Goal: Information Seeking & Learning: Learn about a topic

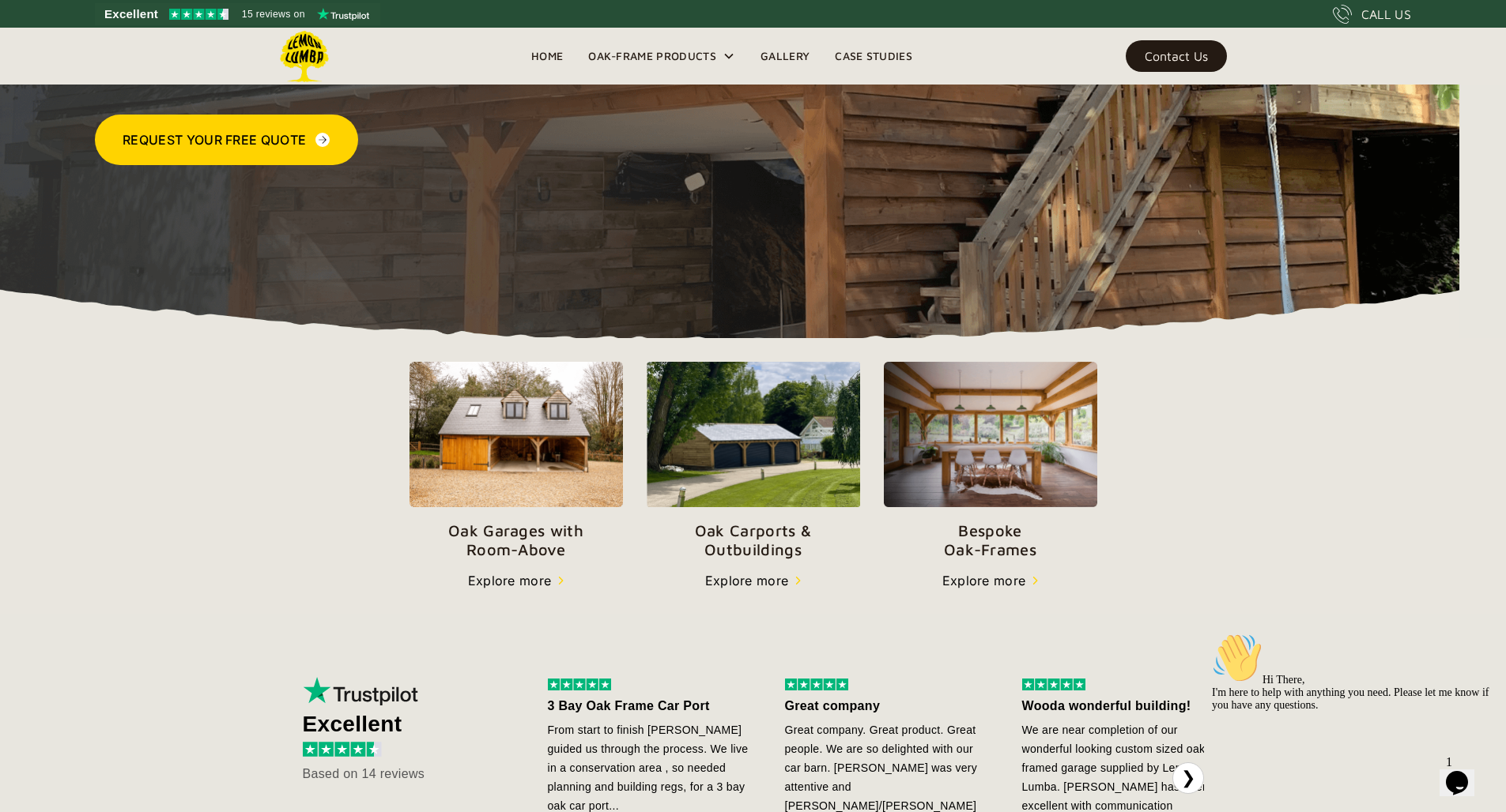
scroll to position [308, 0]
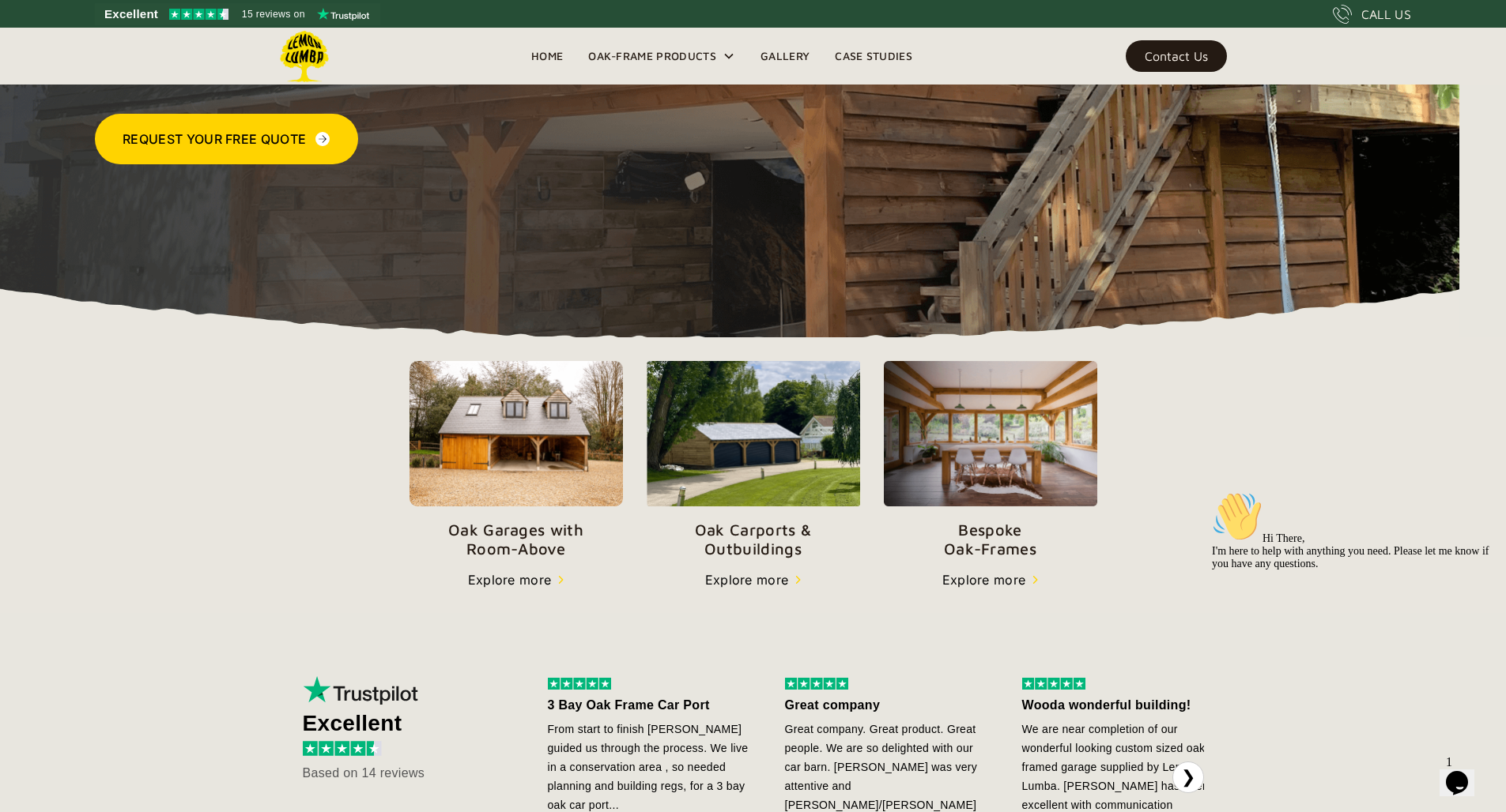
click at [508, 450] on img at bounding box center [517, 434] width 214 height 146
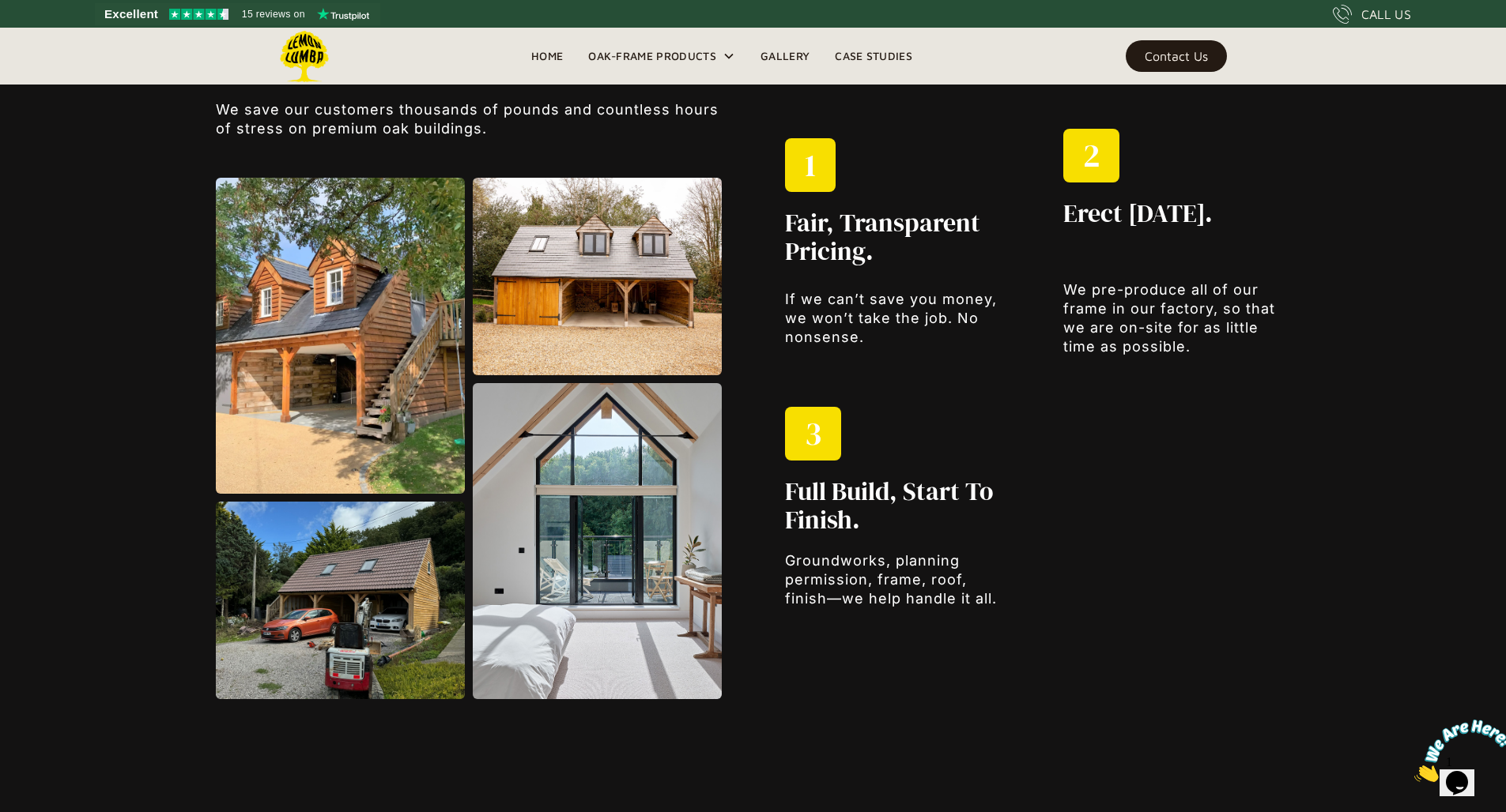
scroll to position [2141, 0]
click at [615, 347] on img at bounding box center [597, 276] width 249 height 198
click at [658, 285] on img at bounding box center [597, 276] width 249 height 198
drag, startPoint x: 657, startPoint y: 285, endPoint x: 639, endPoint y: 301, distance: 24.1
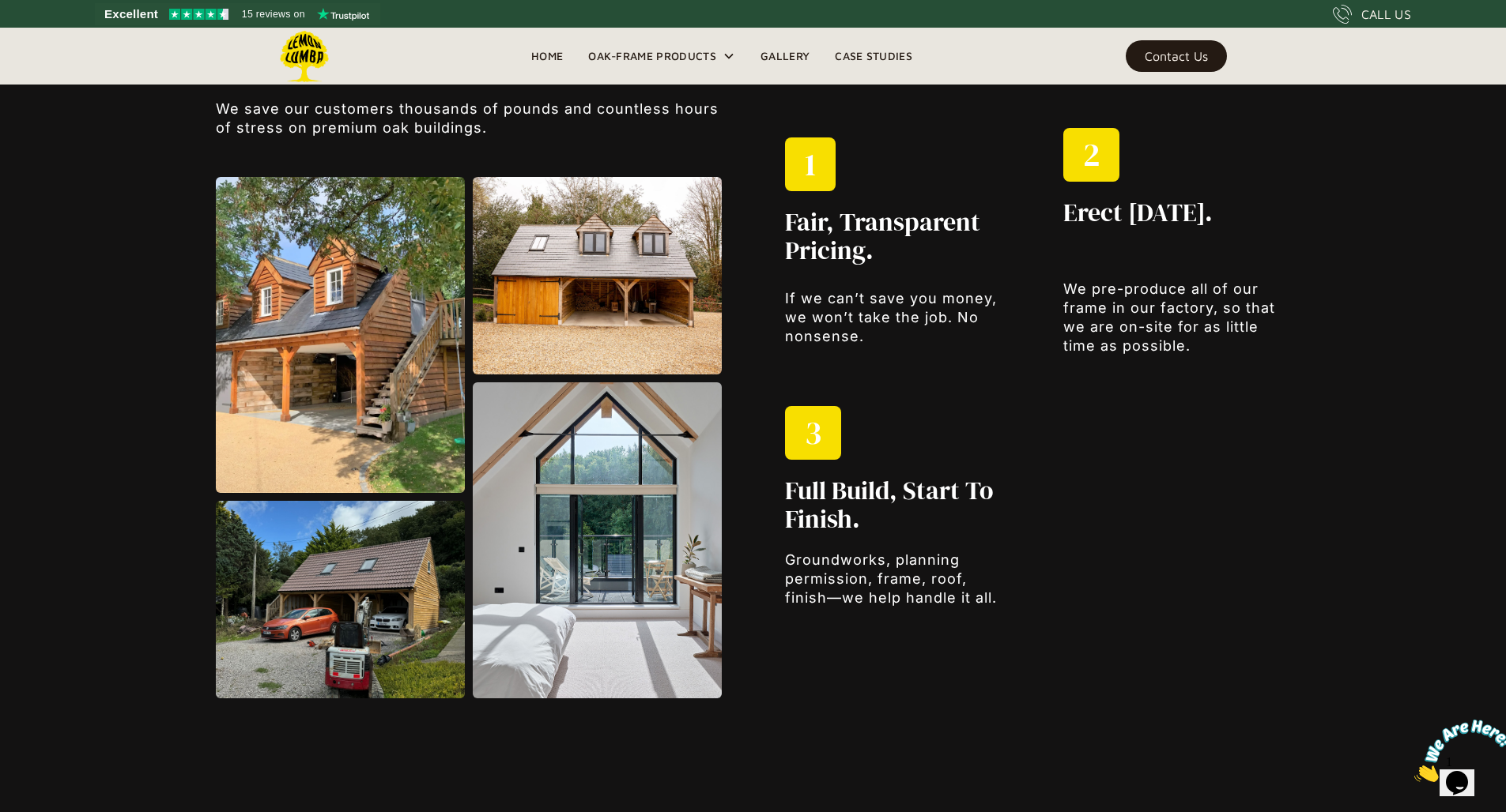
click at [657, 285] on img at bounding box center [597, 276] width 249 height 198
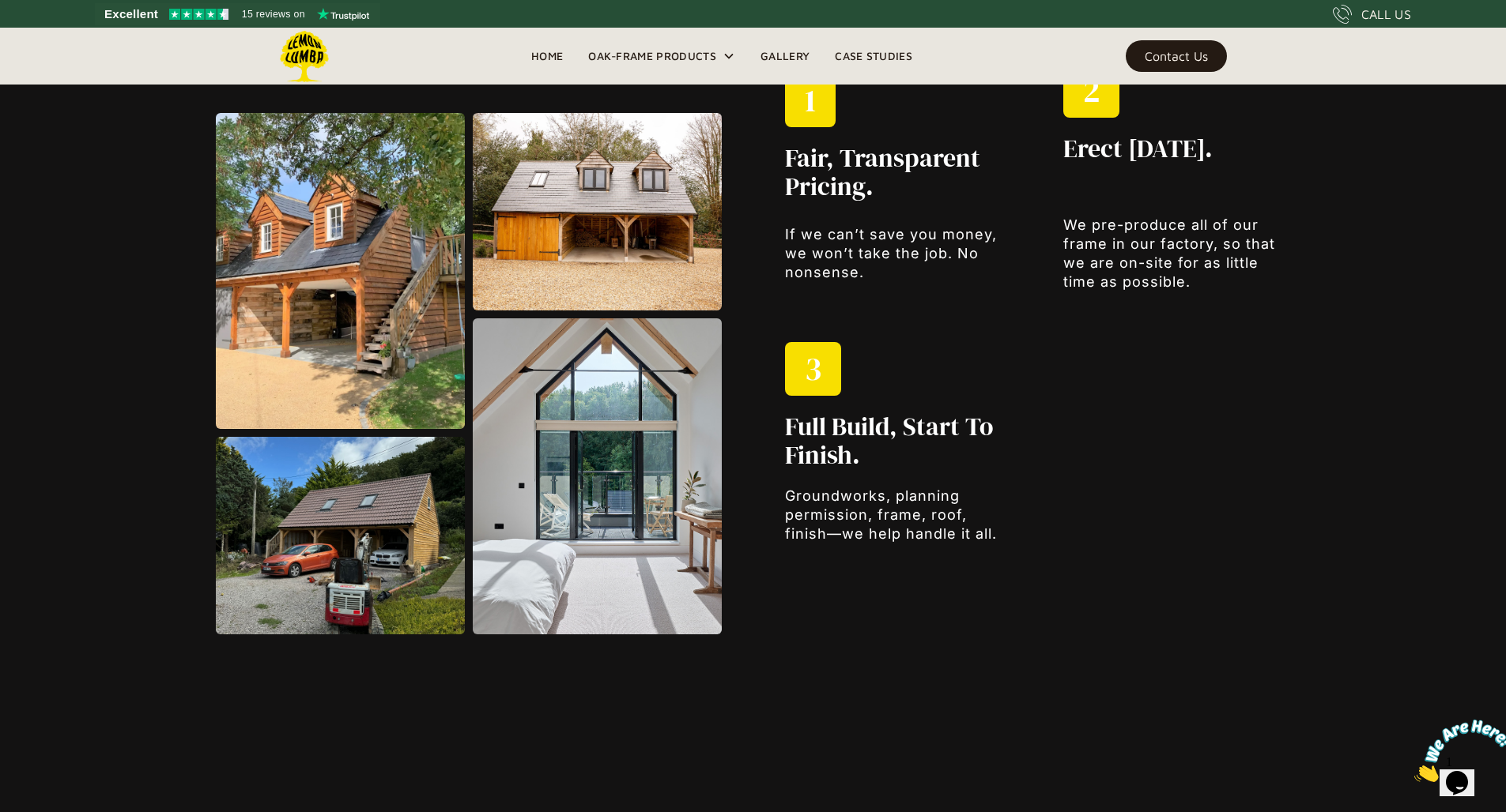
scroll to position [2204, 0]
click at [333, 352] on img at bounding box center [340, 271] width 249 height 316
click at [619, 264] on img at bounding box center [597, 212] width 249 height 198
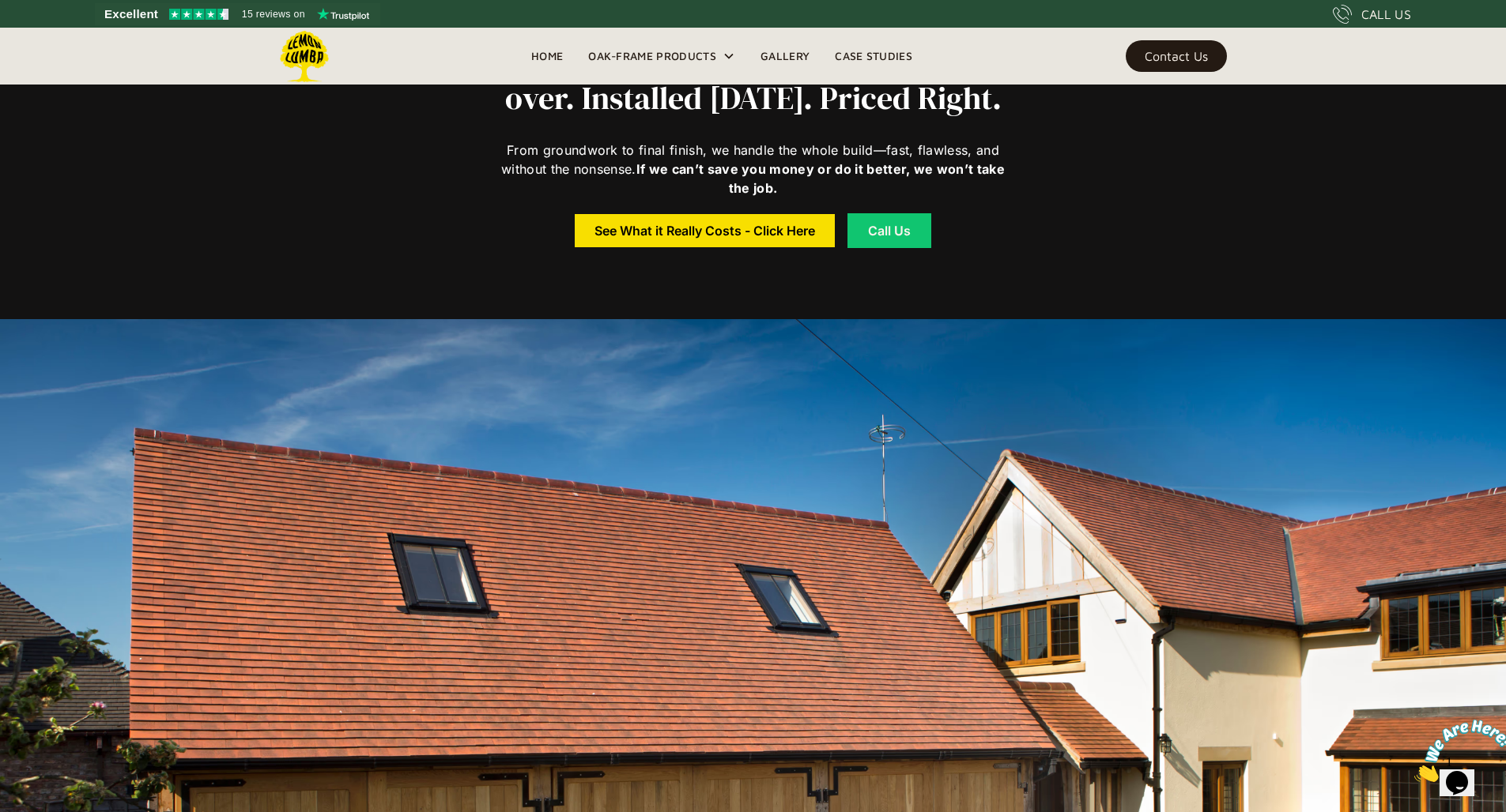
scroll to position [818, 0]
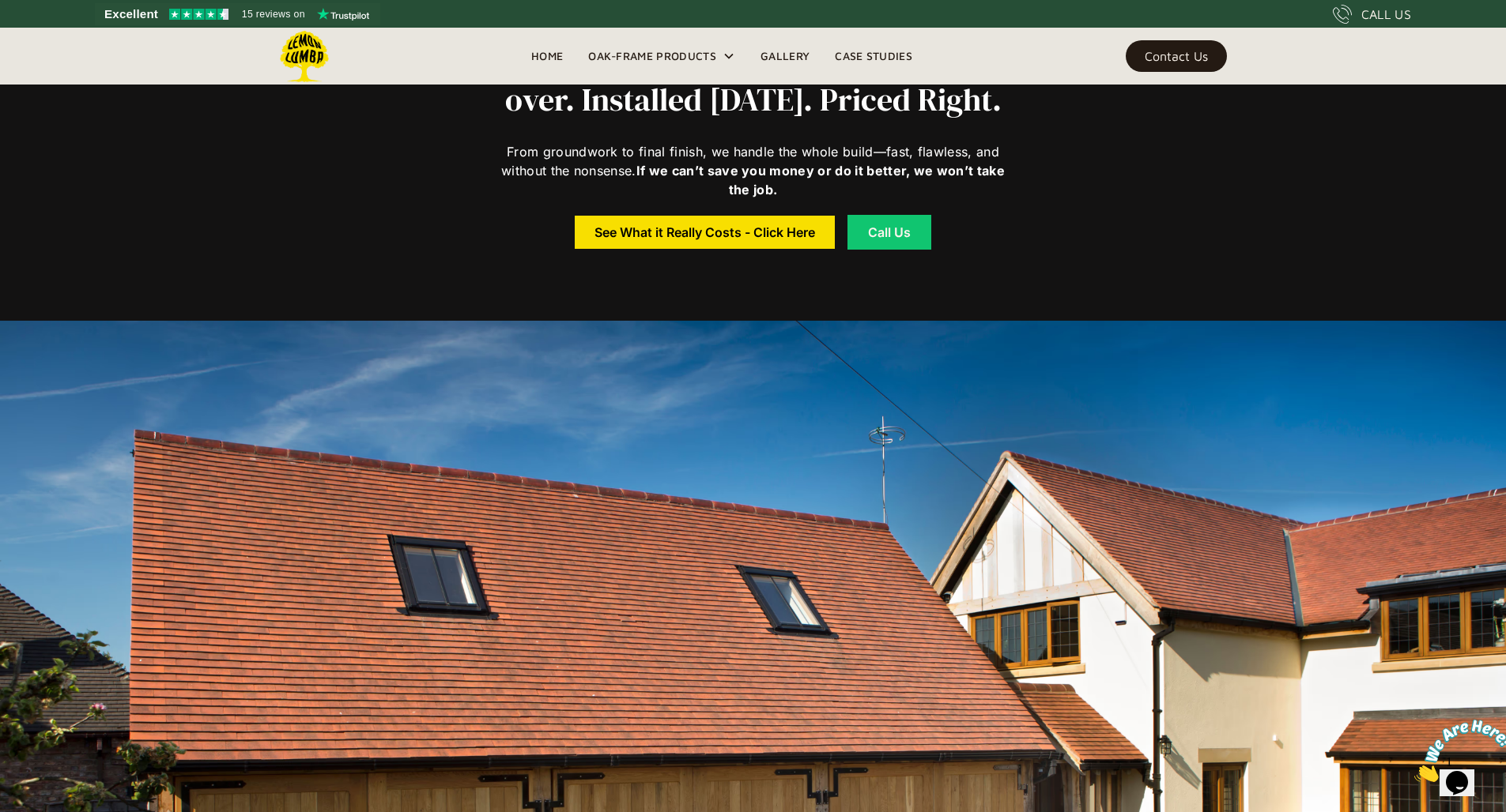
click at [544, 65] on link "Home" at bounding box center [546, 57] width 57 height 24
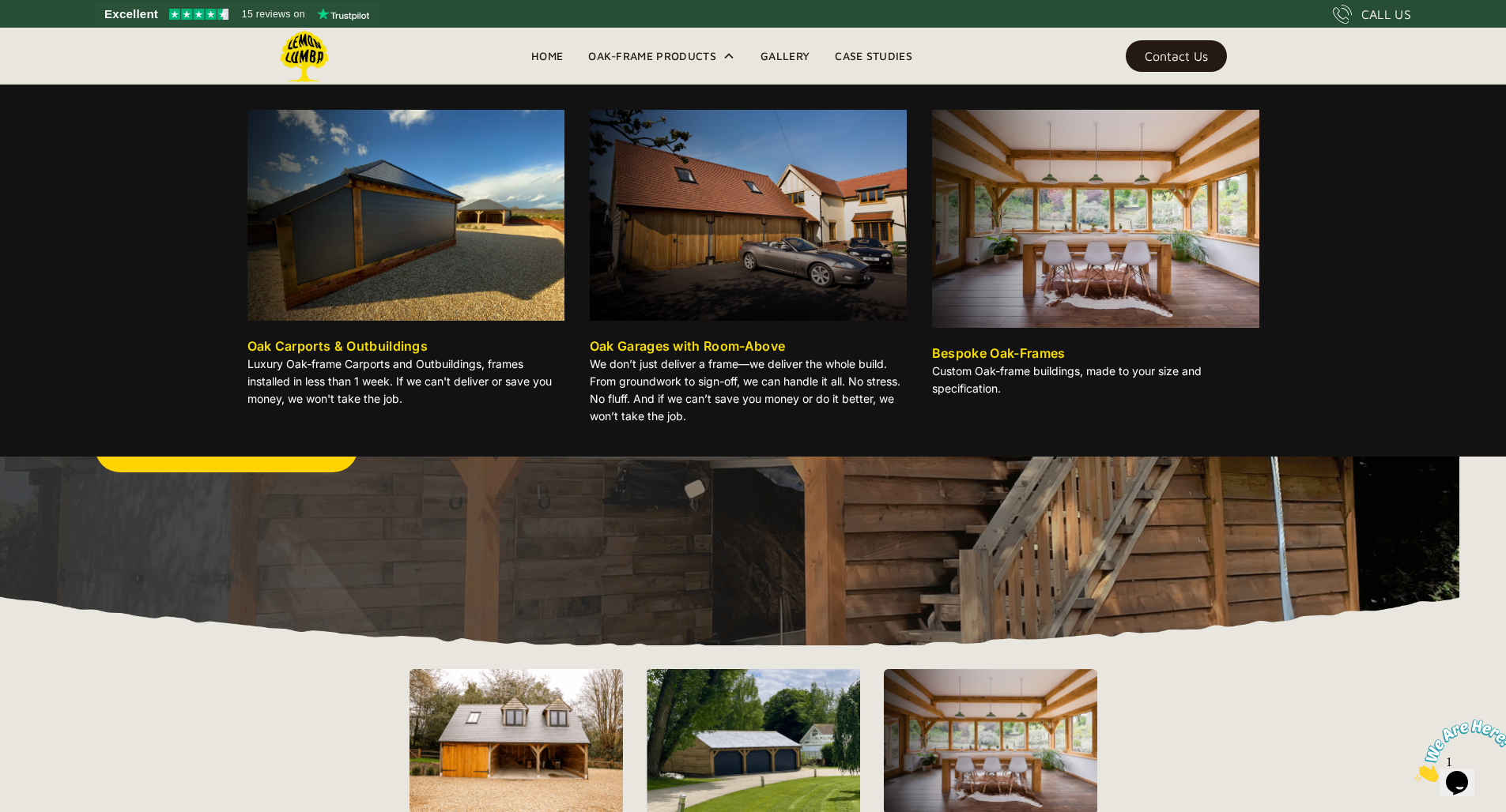
click at [504, 177] on img at bounding box center [405, 215] width 317 height 211
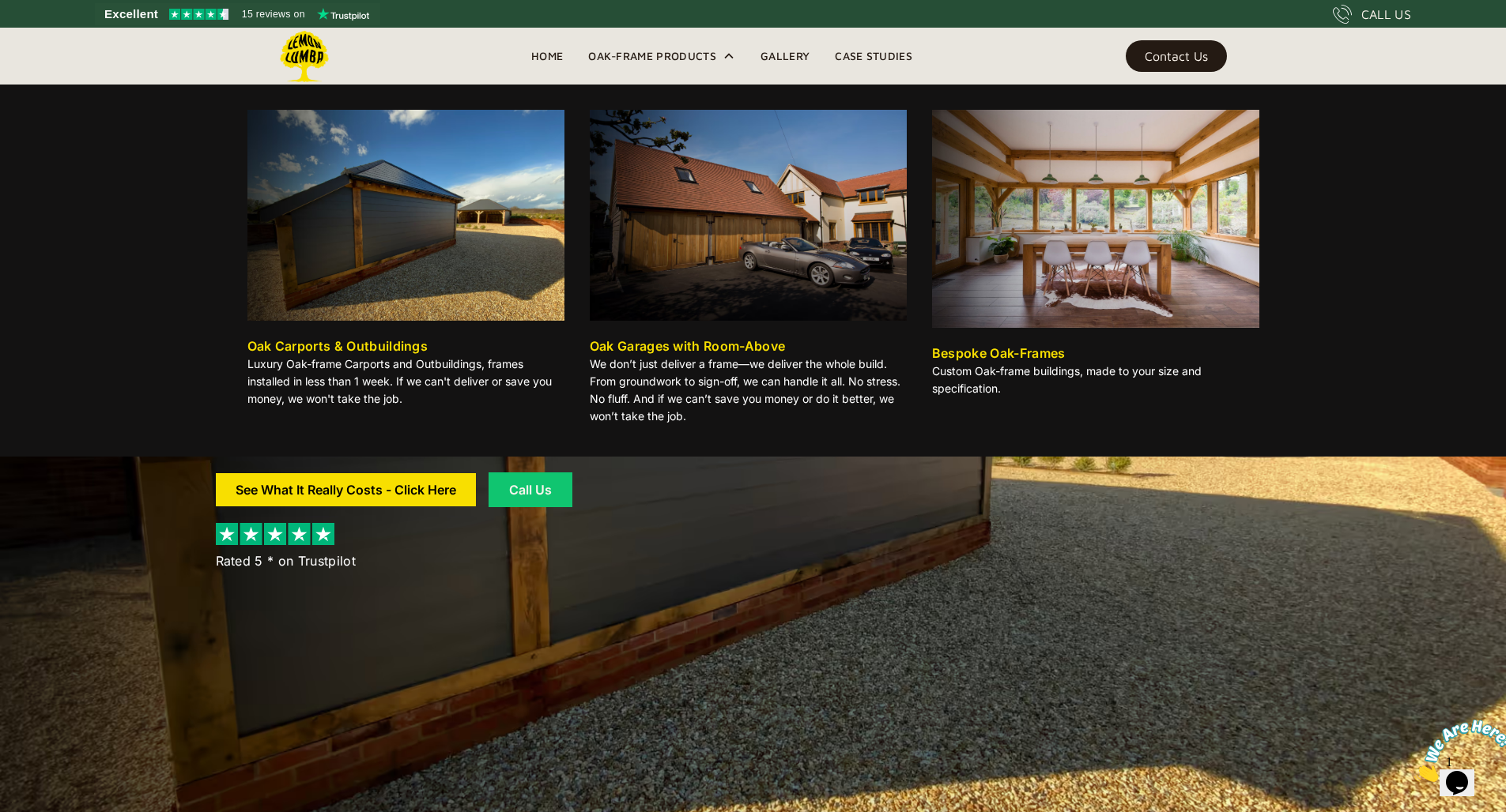
click at [800, 190] on img at bounding box center [748, 215] width 317 height 211
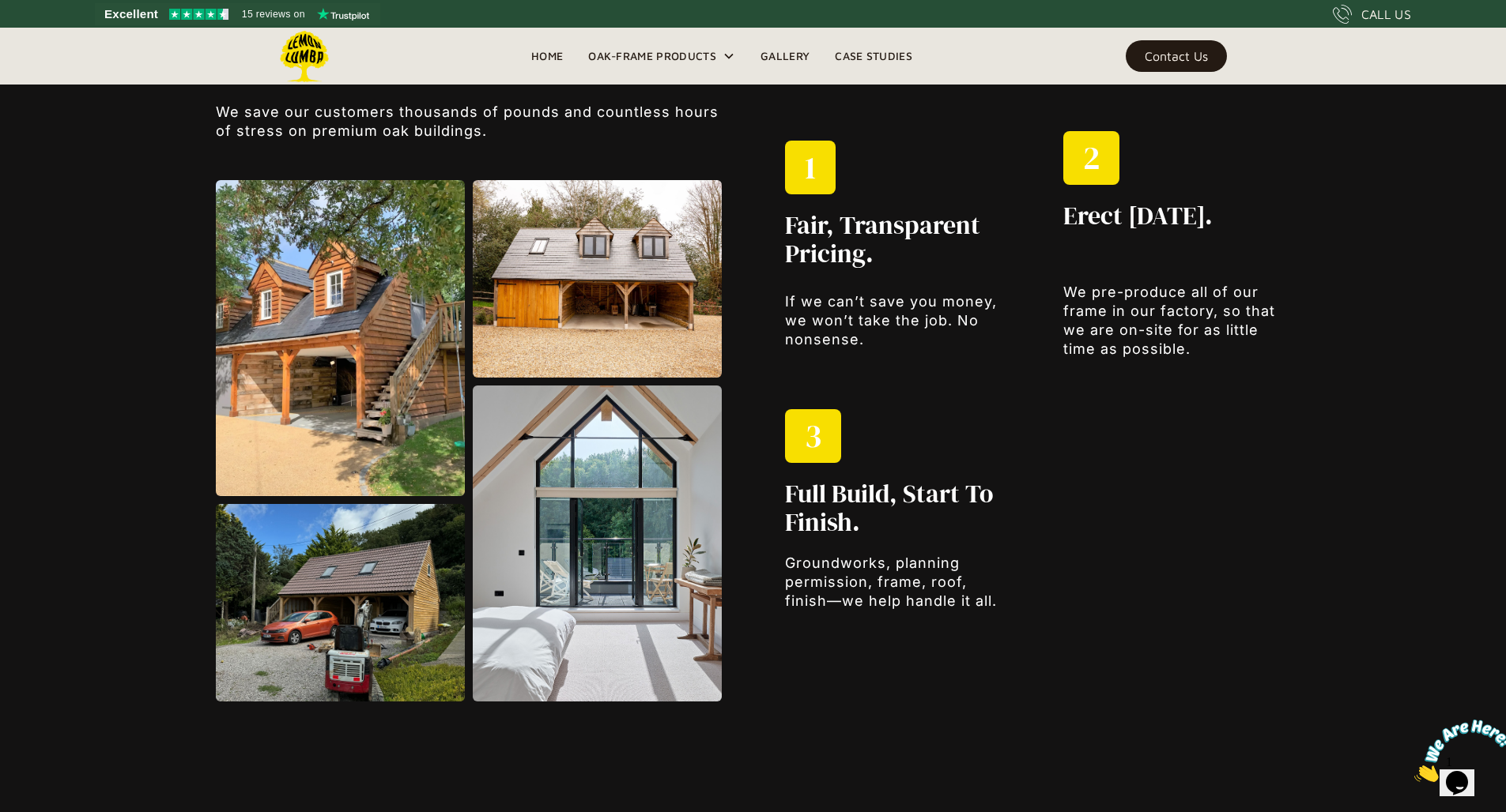
scroll to position [2136, 0]
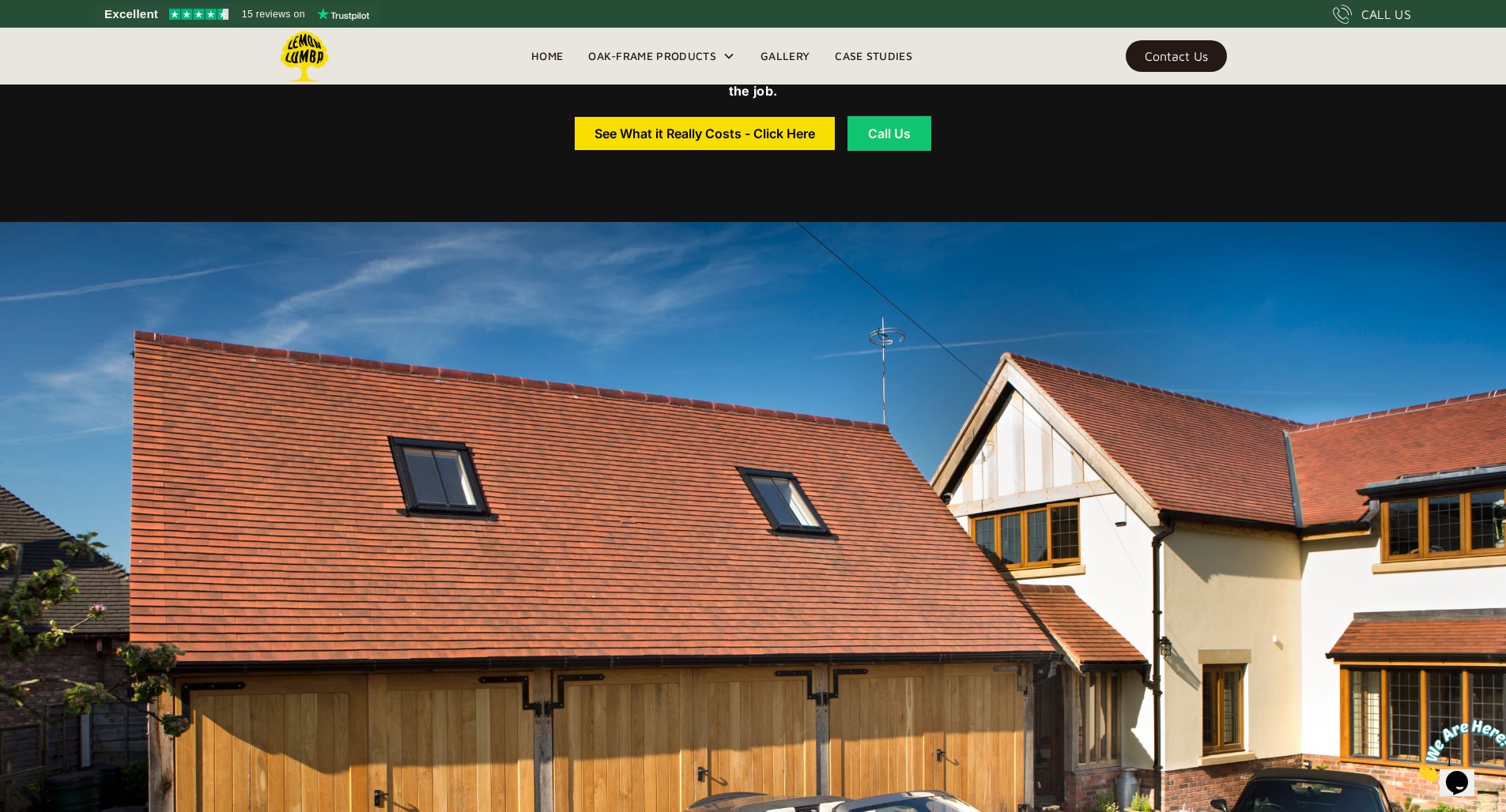
scroll to position [945, 0]
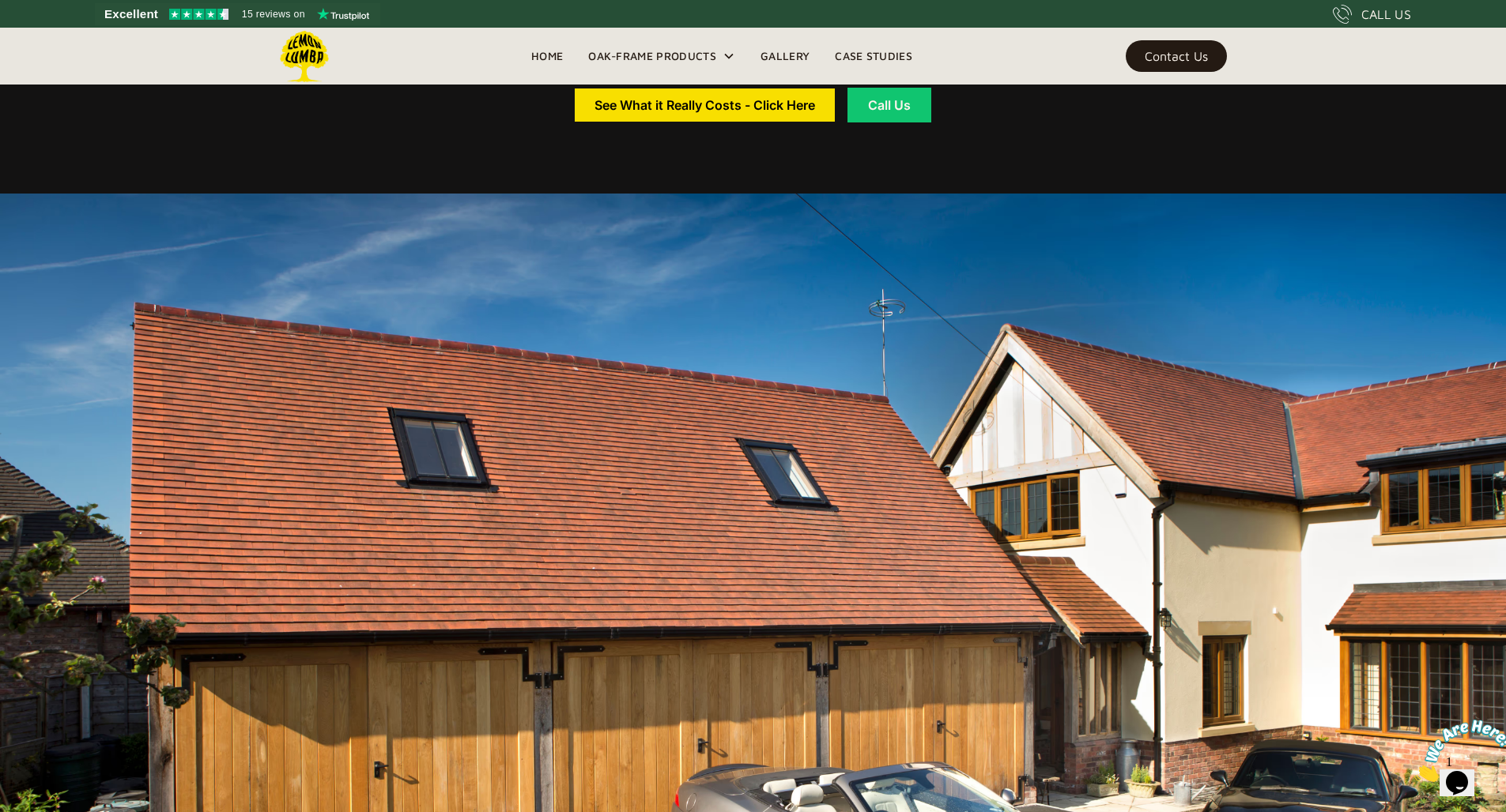
click at [730, 55] on icon at bounding box center [729, 57] width 13 height 13
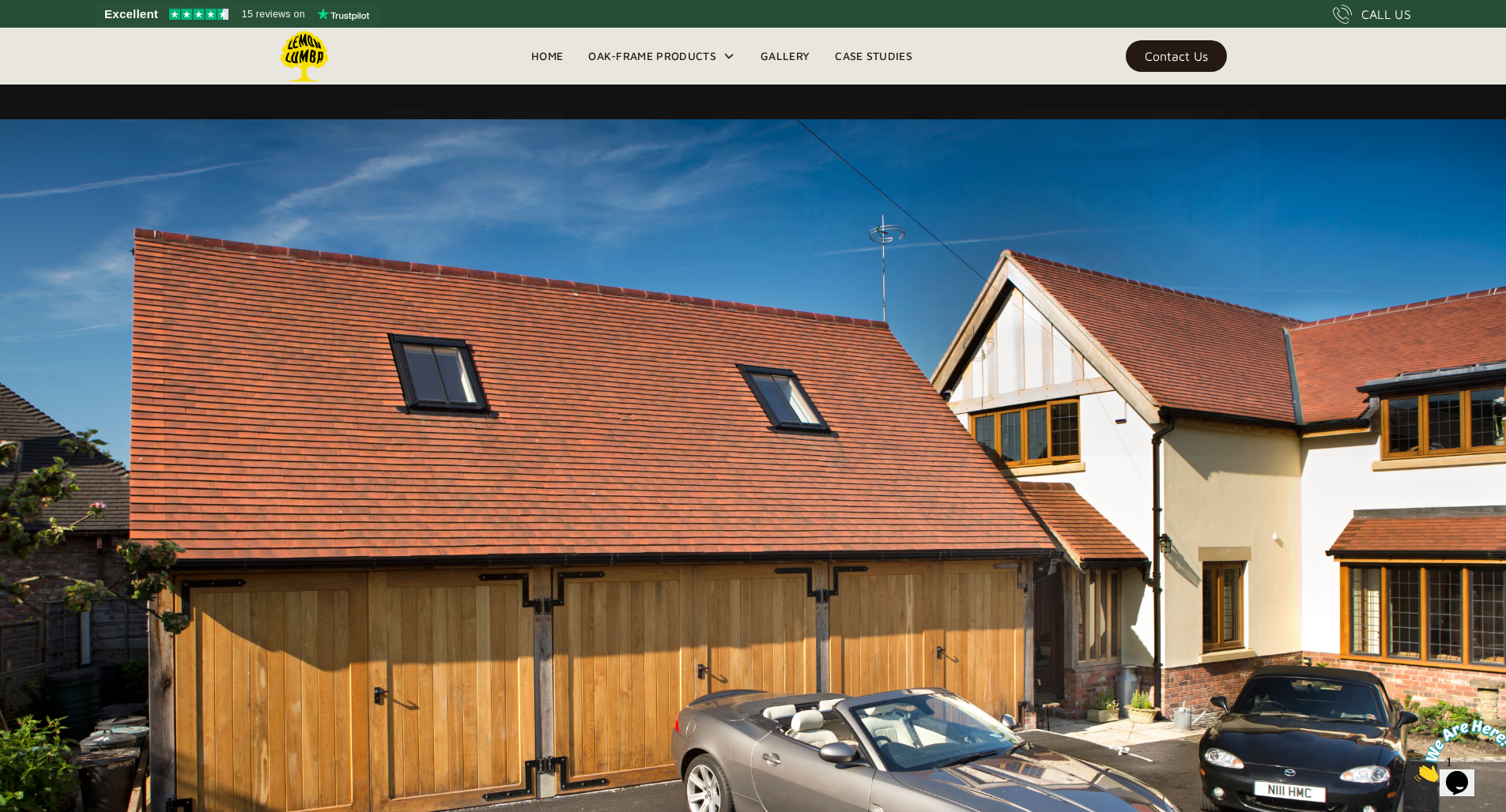
scroll to position [1846, 0]
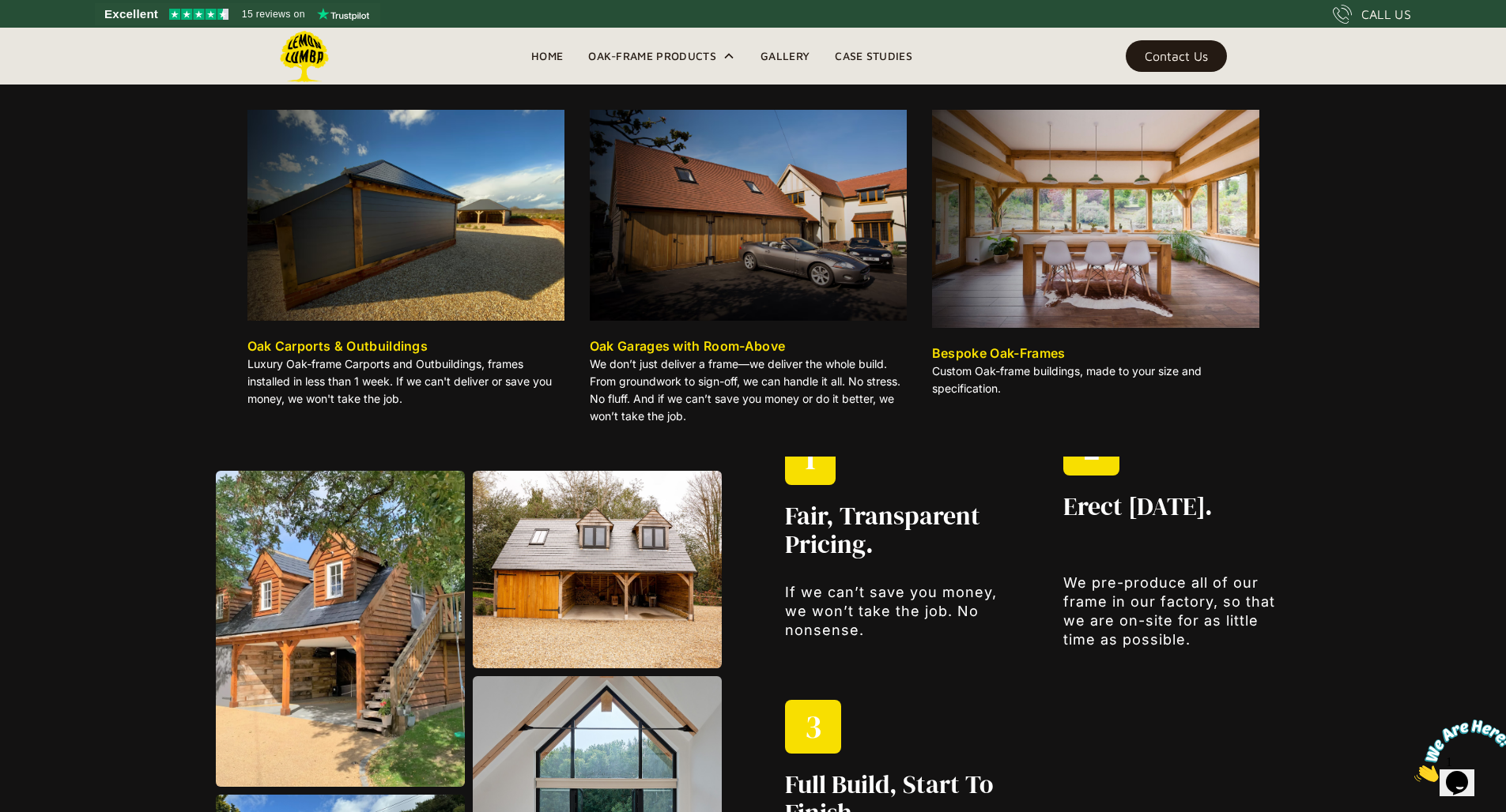
click at [725, 50] on div "Oak-Frame Products" at bounding box center [661, 56] width 172 height 57
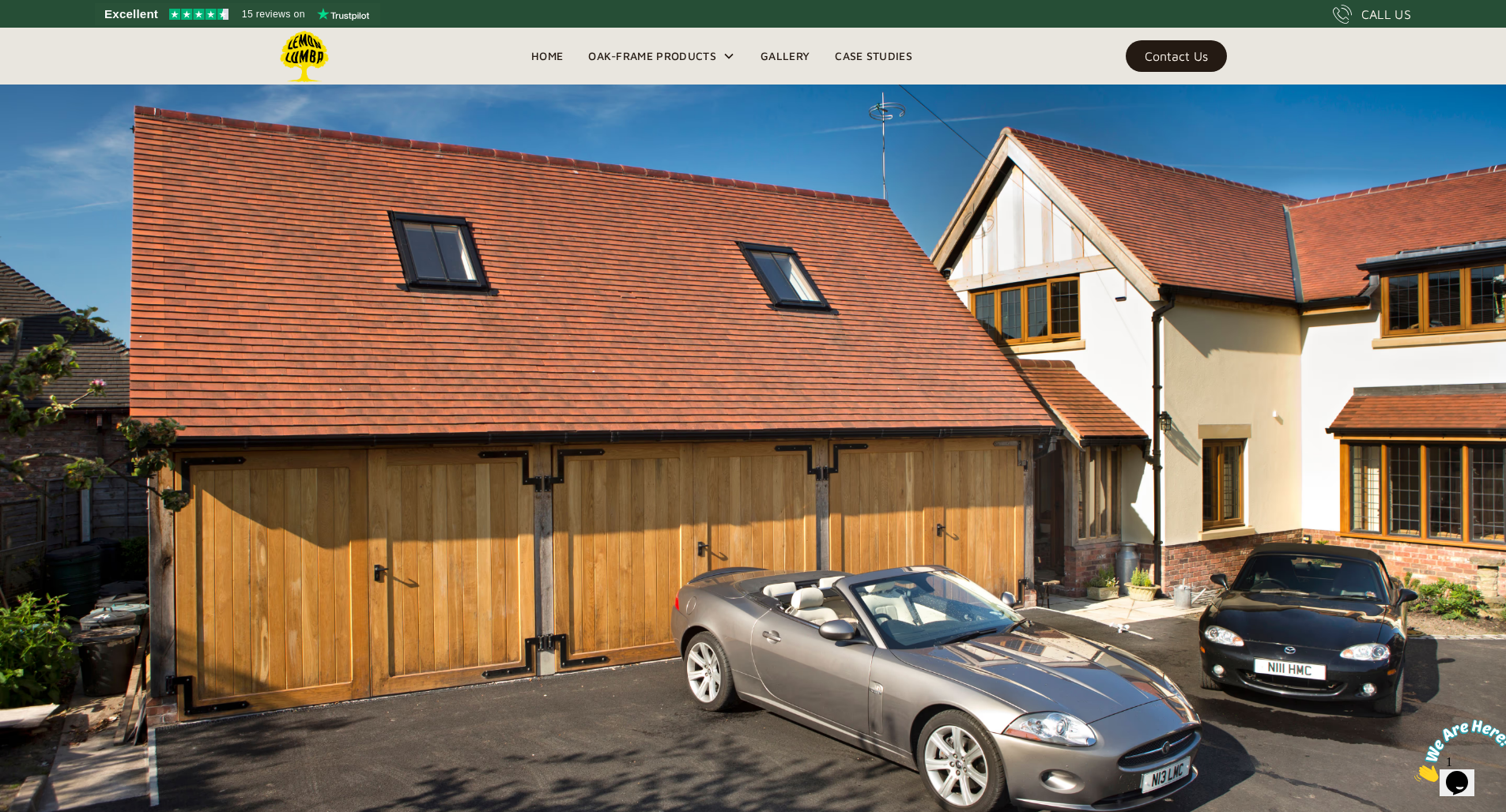
scroll to position [1141, 0]
